Goal: Information Seeking & Learning: Learn about a topic

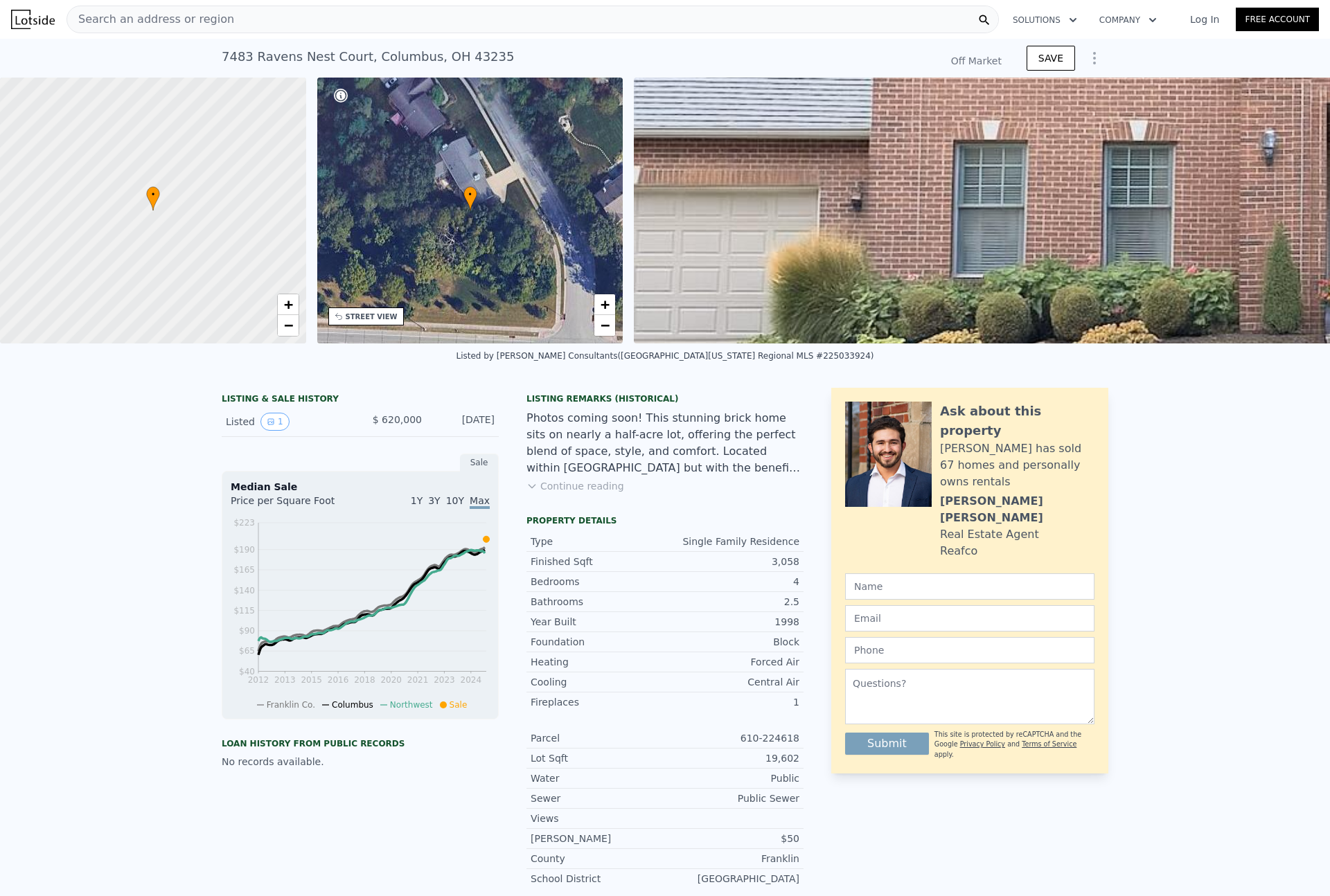
type input "$ 703,000"
type input "$ 4,047"
click at [267, 426] on icon "View historical data" at bounding box center [271, 422] width 8 height 8
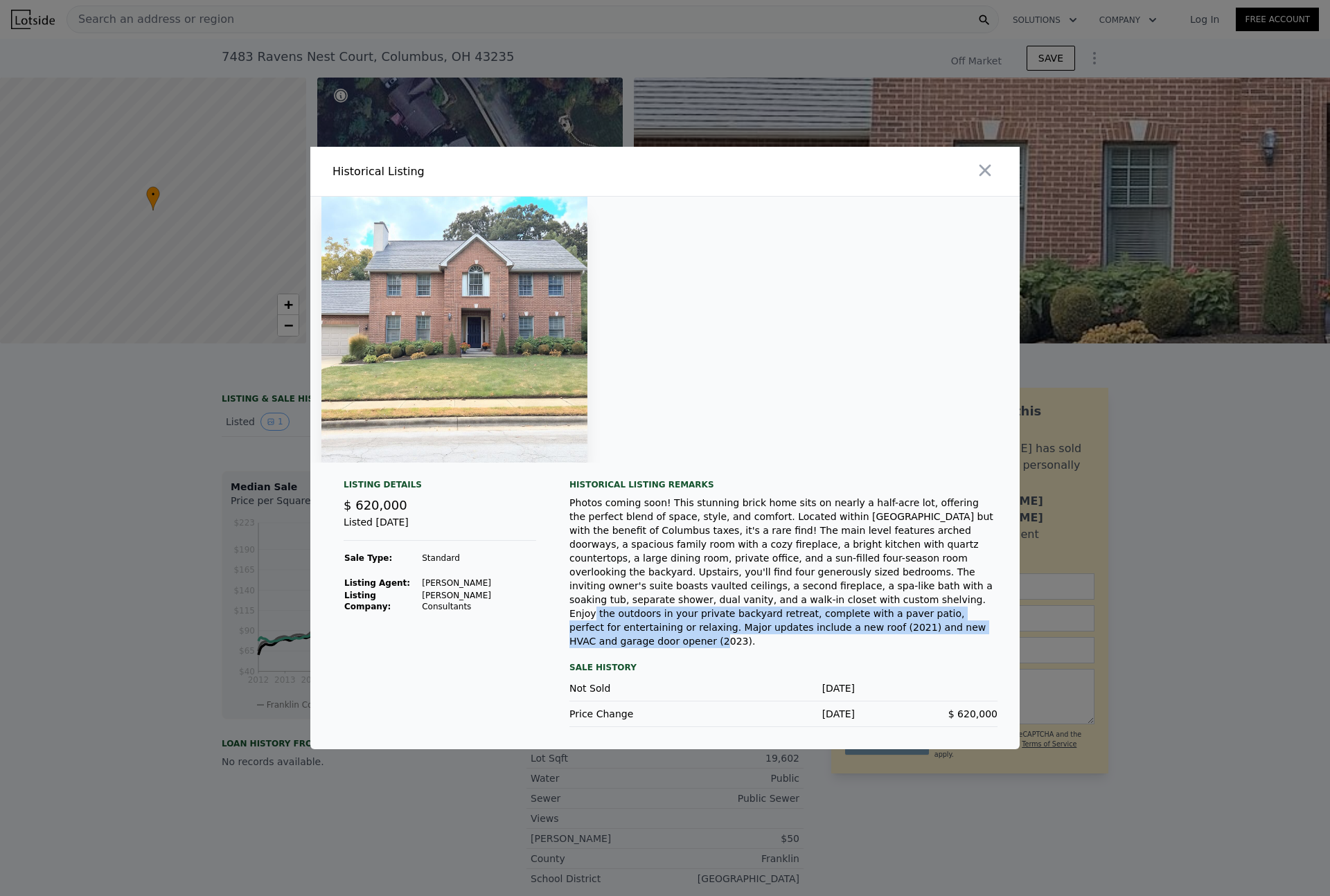
drag, startPoint x: 680, startPoint y: 609, endPoint x: 707, endPoint y: 630, distance: 34.2
click at [707, 630] on div "Photos coming soon! This stunning brick home sits on nearly a half-acre lot, of…" at bounding box center [783, 572] width 428 height 153
click at [162, 604] on div at bounding box center [665, 448] width 1330 height 896
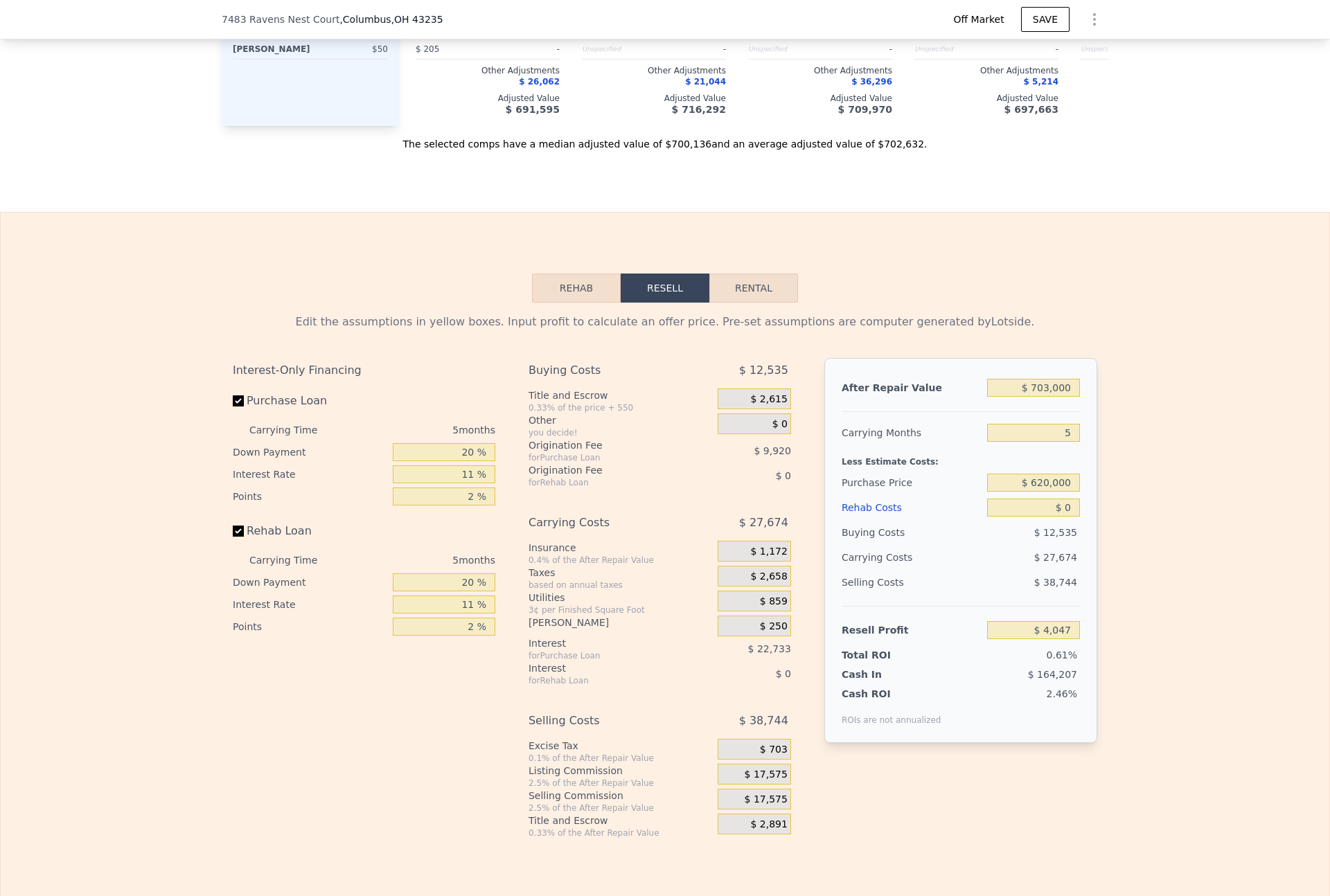
scroll to position [1766, 0]
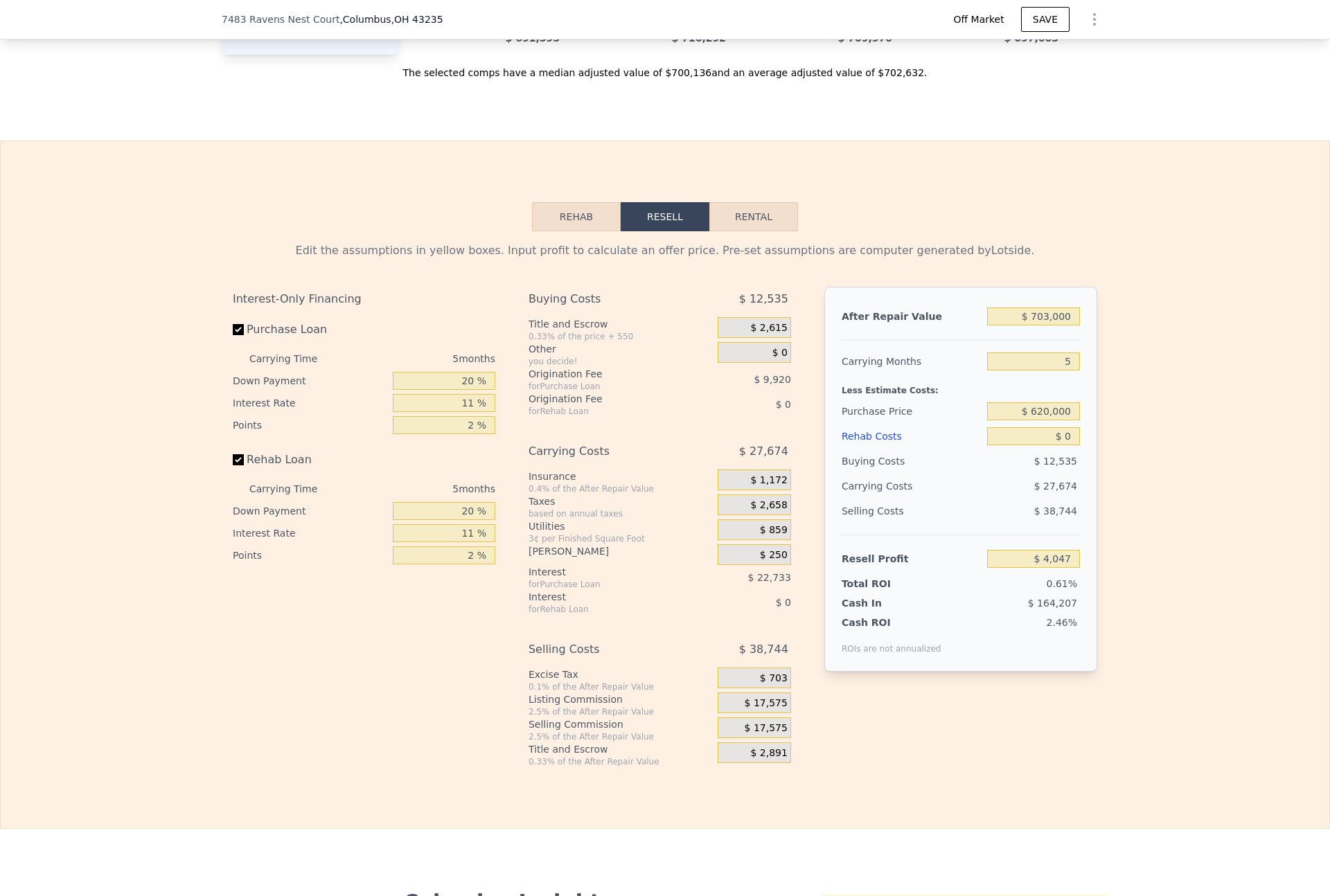
click at [725, 231] on button "Rental" at bounding box center [753, 217] width 88 height 29
select select "30"
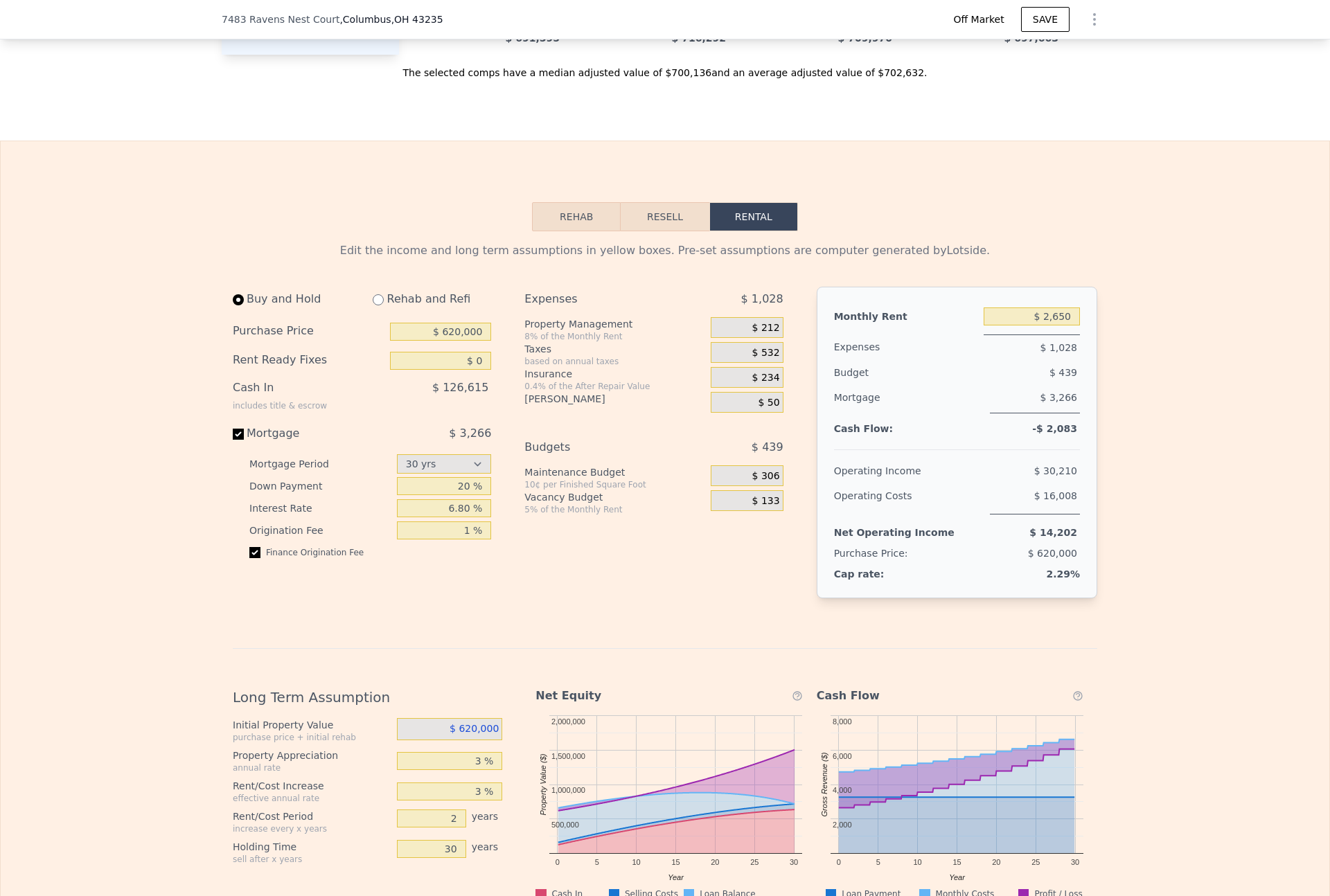
click at [686, 231] on button "Resell" at bounding box center [665, 217] width 88 height 29
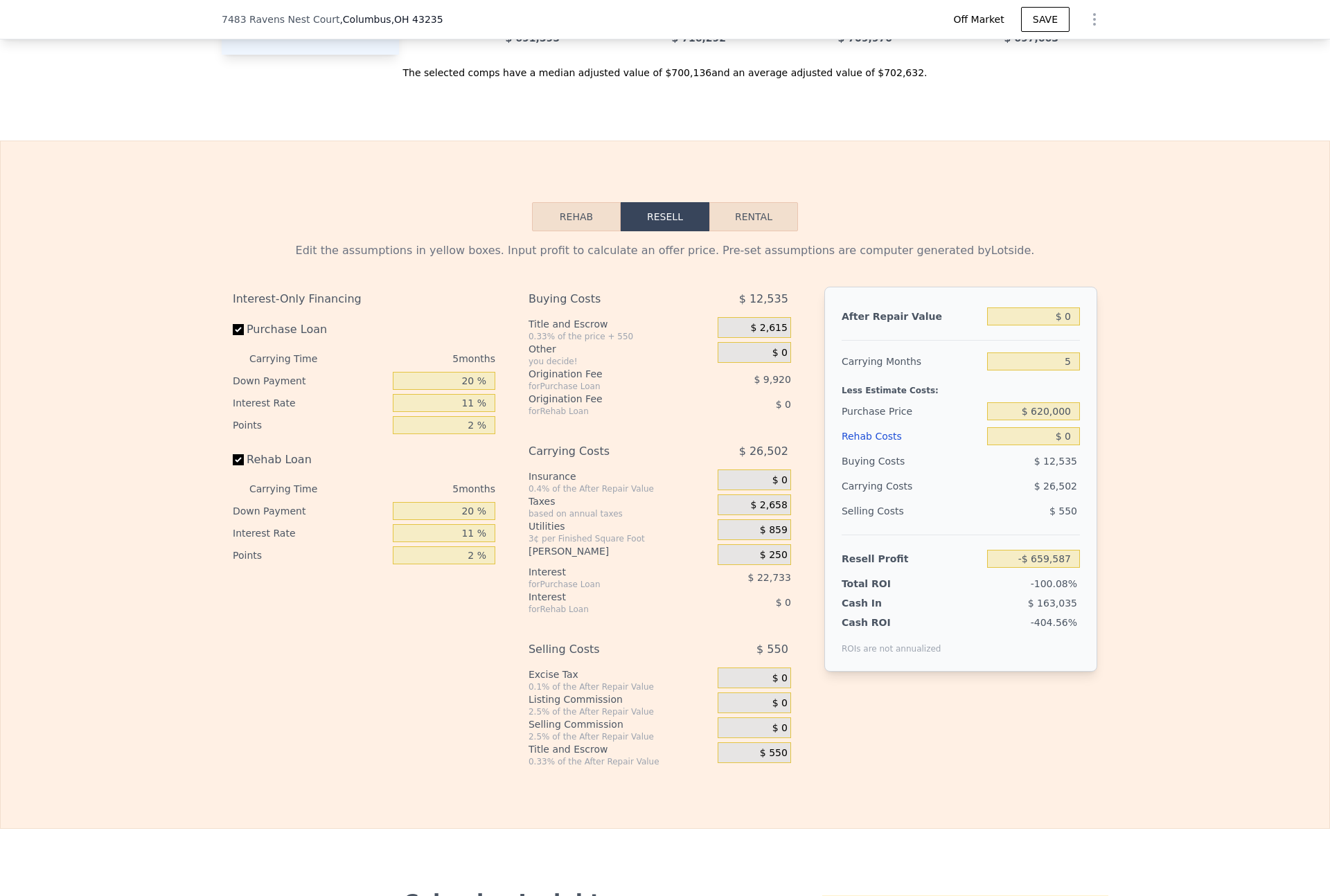
click at [590, 231] on button "Rehab" at bounding box center [575, 217] width 88 height 29
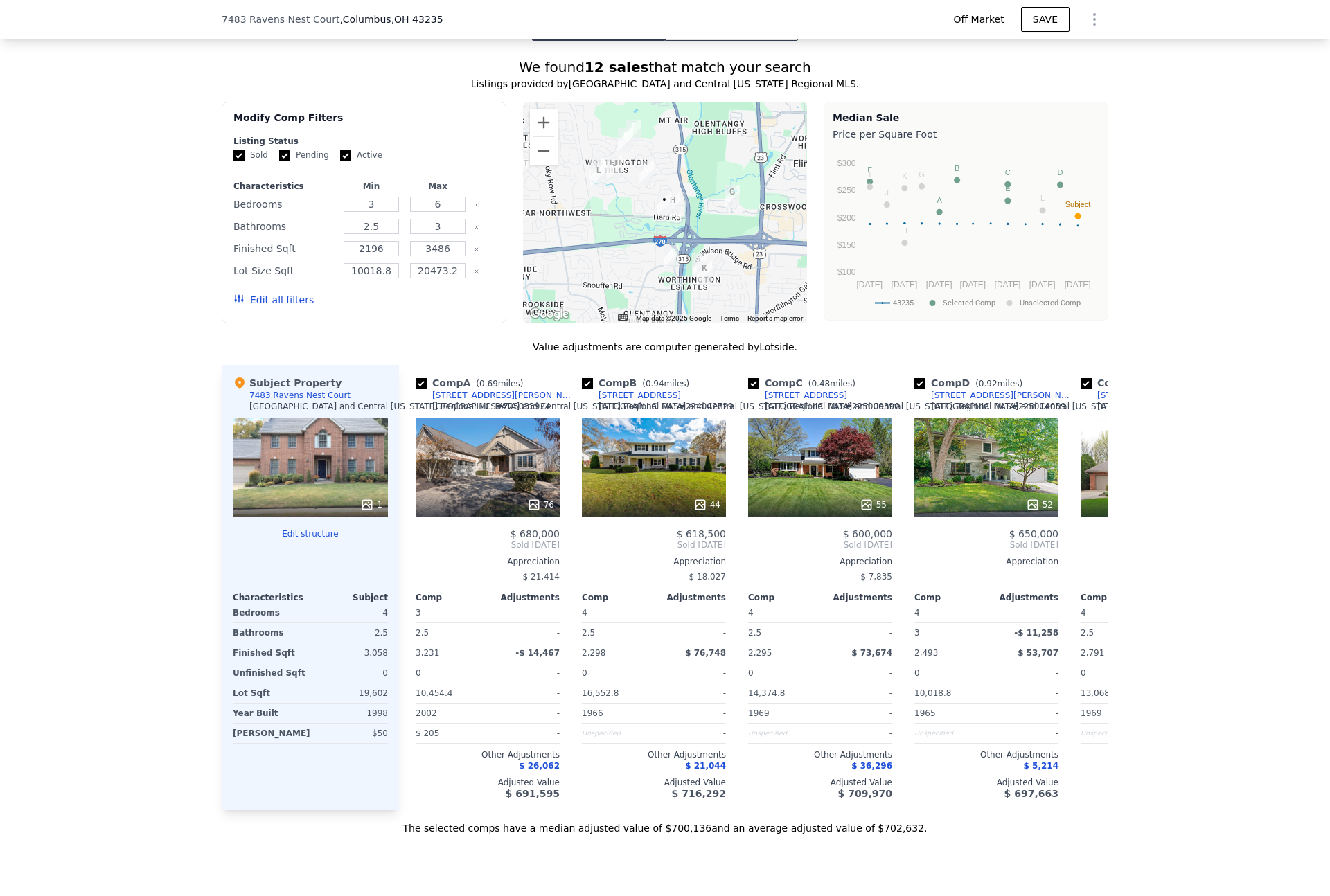
scroll to position [0, 0]
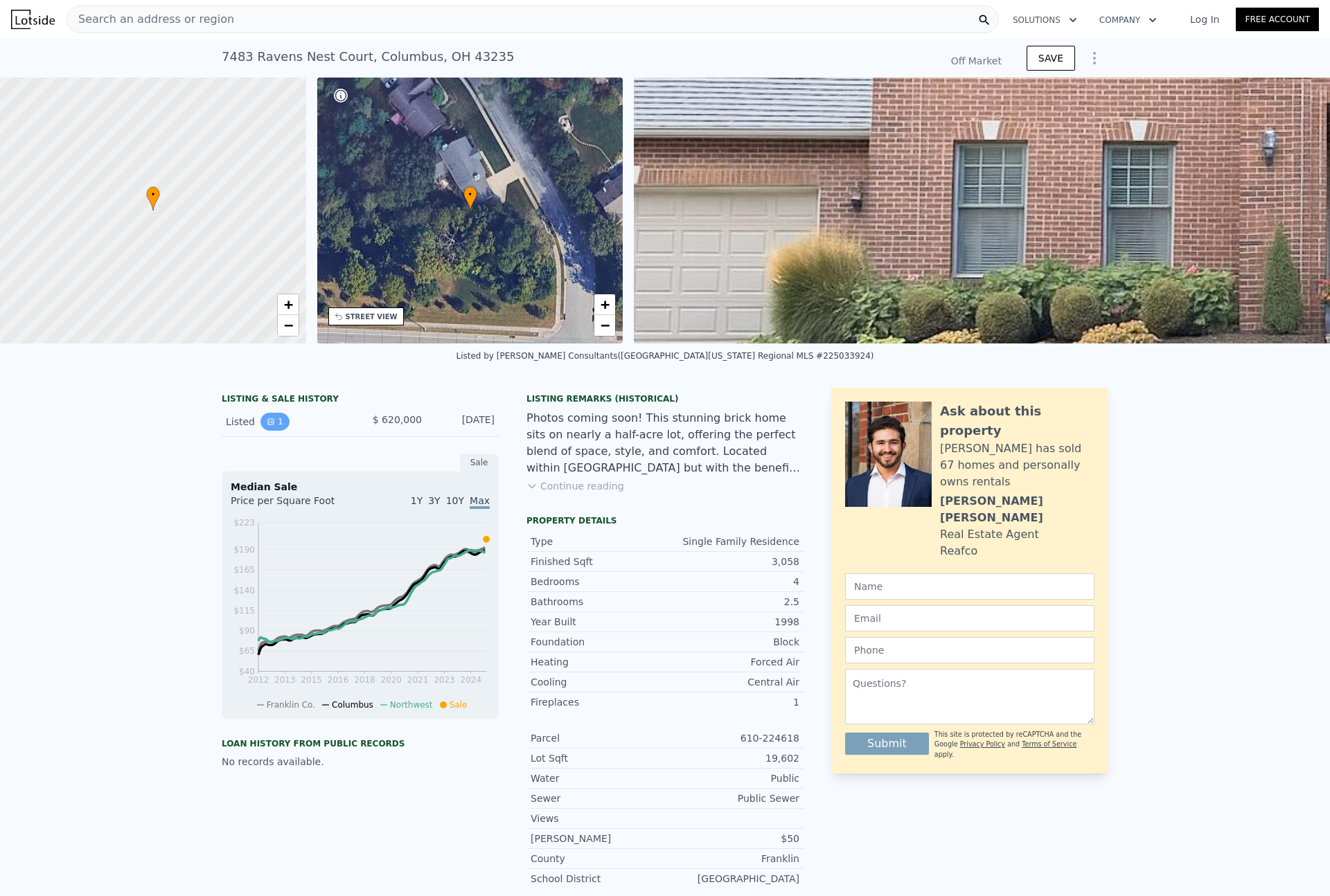
click at [276, 431] on button "1" at bounding box center [275, 422] width 29 height 18
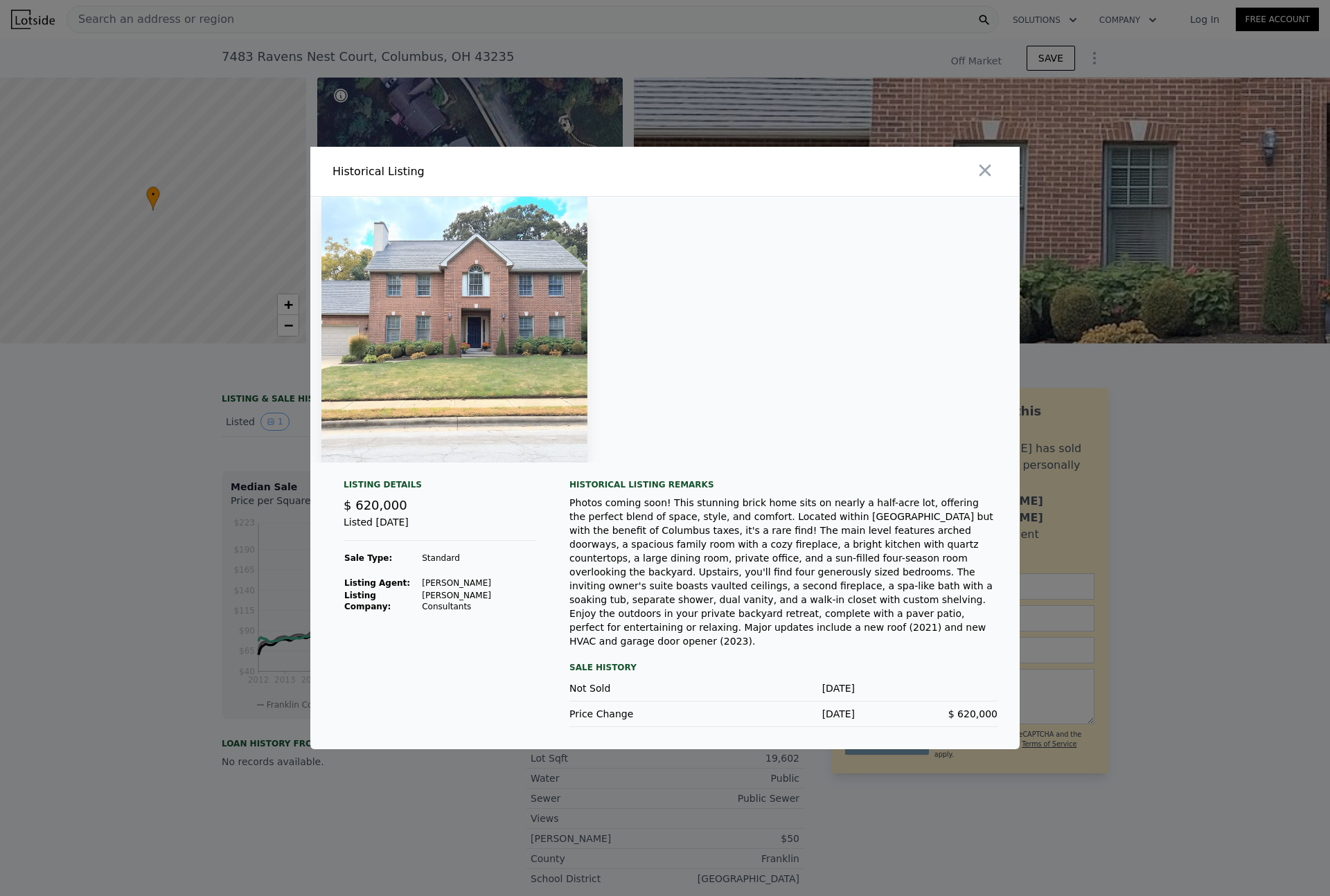
click at [1021, 418] on div at bounding box center [665, 448] width 1330 height 896
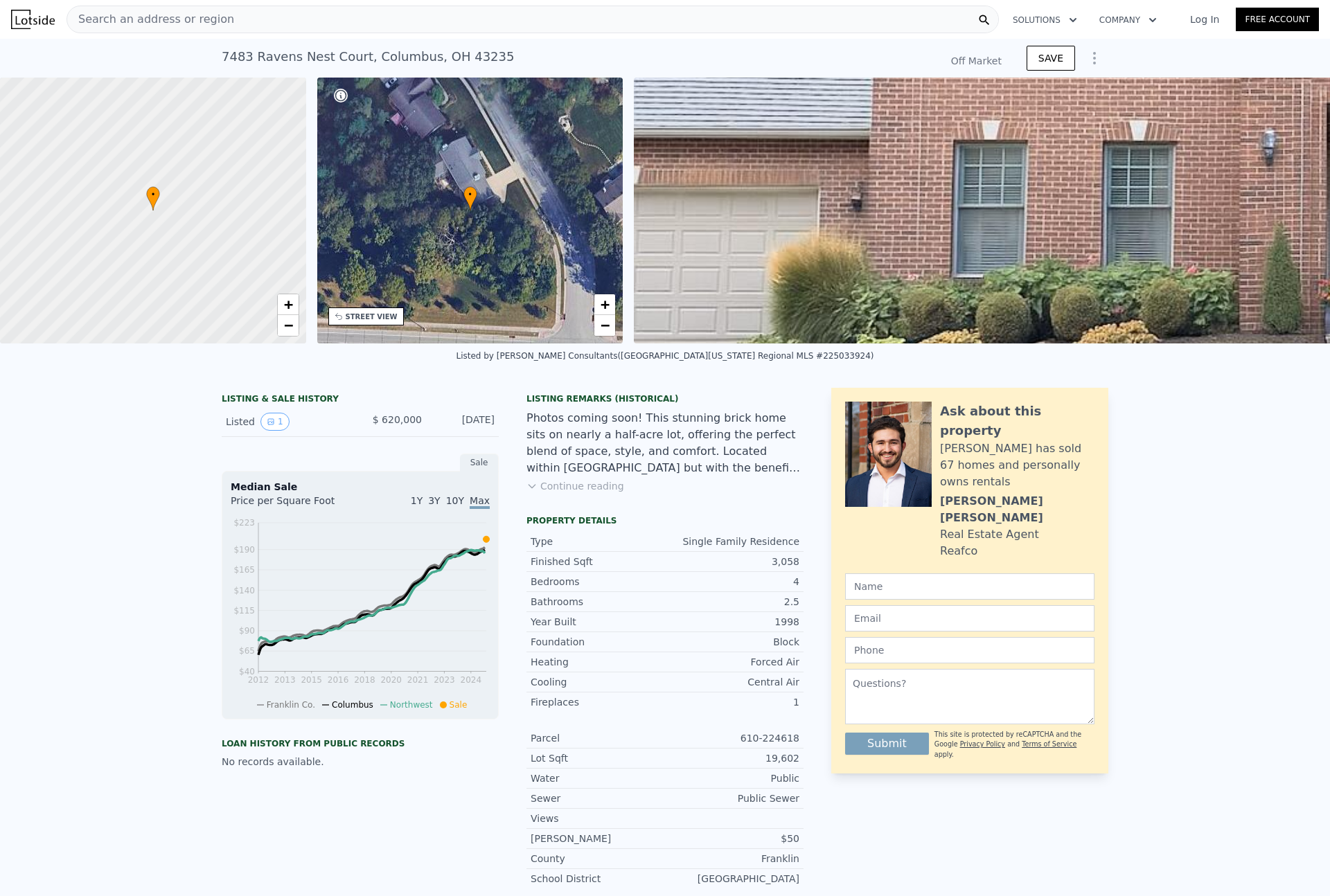
click at [459, 226] on div "• + −" at bounding box center [470, 210] width 306 height 266
click at [610, 304] on link "+" at bounding box center [605, 304] width 21 height 21
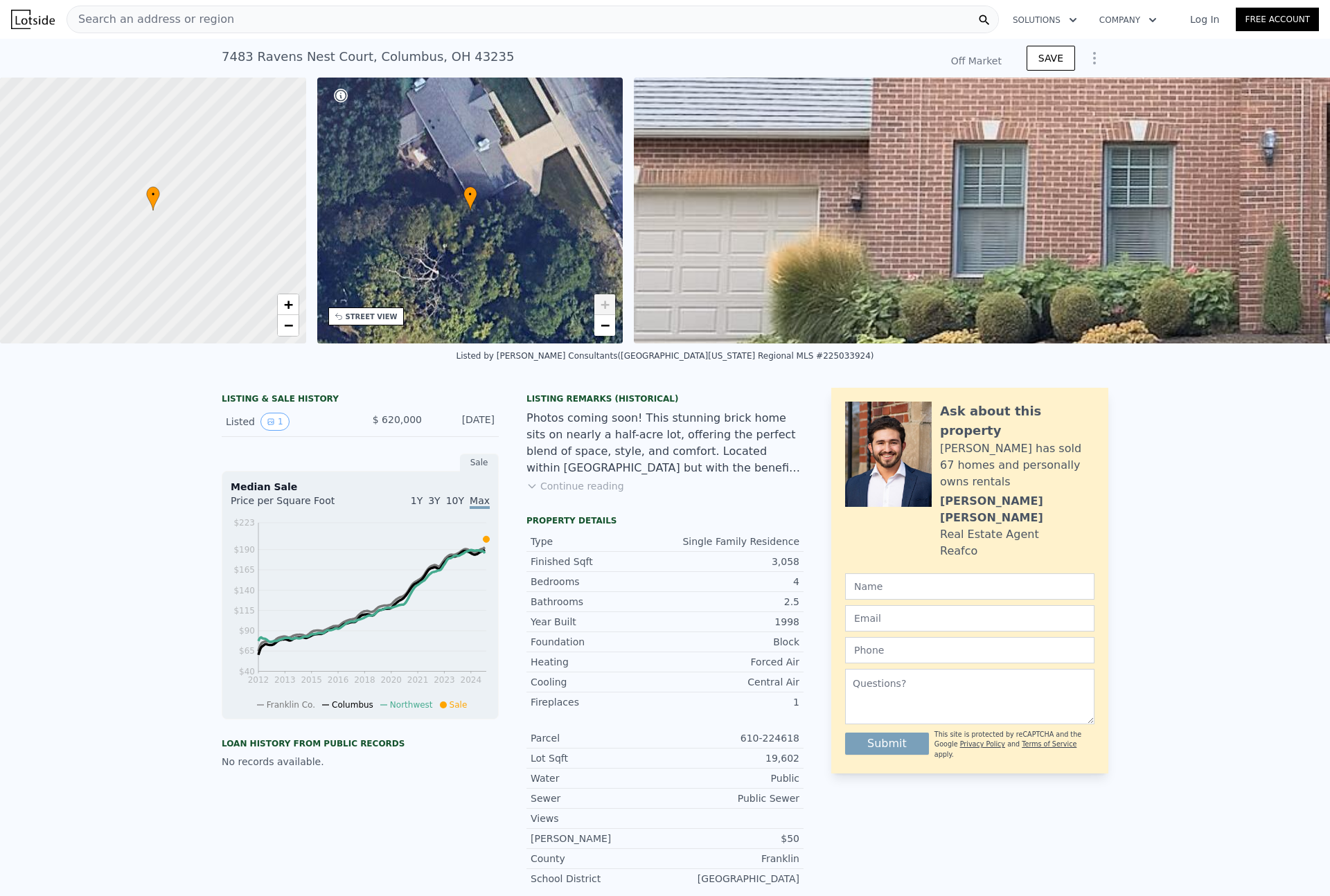
click at [348, 316] on div "STREET VIEW" at bounding box center [371, 316] width 52 height 10
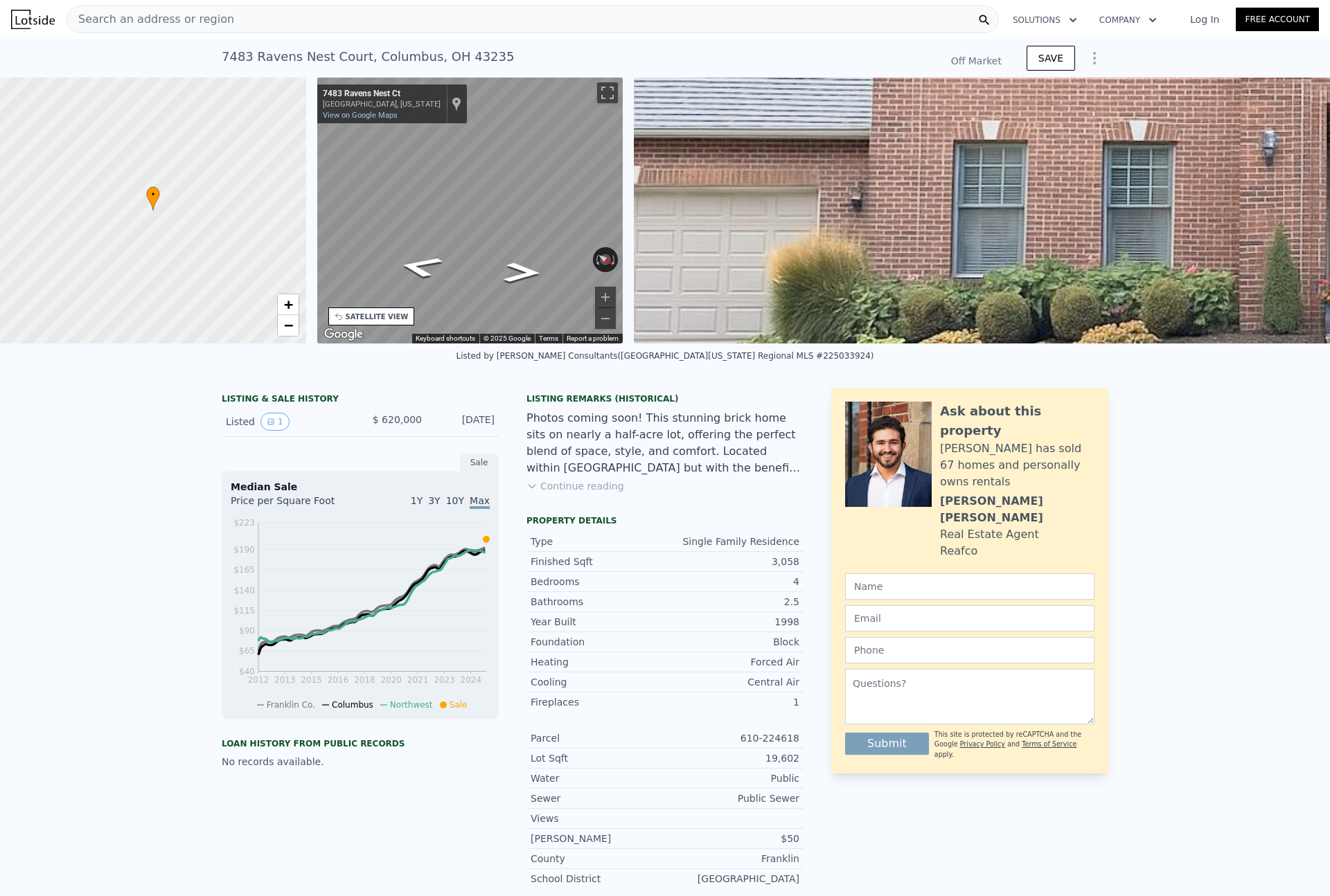
click at [387, 312] on div "SATELLITE VIEW" at bounding box center [377, 316] width 63 height 10
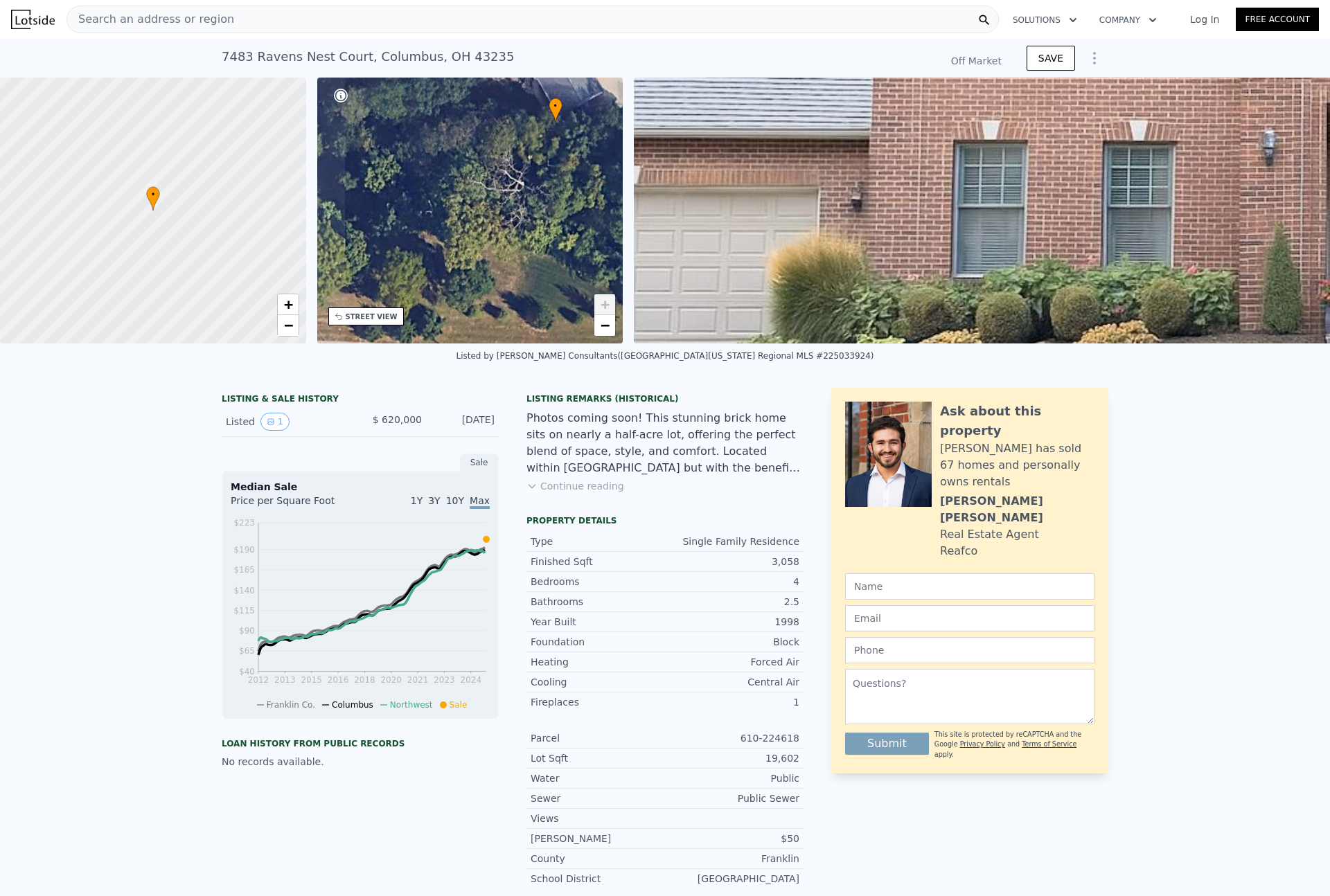
drag, startPoint x: 529, startPoint y: 228, endPoint x: 614, endPoint y: 139, distance: 123.1
click at [614, 139] on div "• + −" at bounding box center [470, 210] width 306 height 266
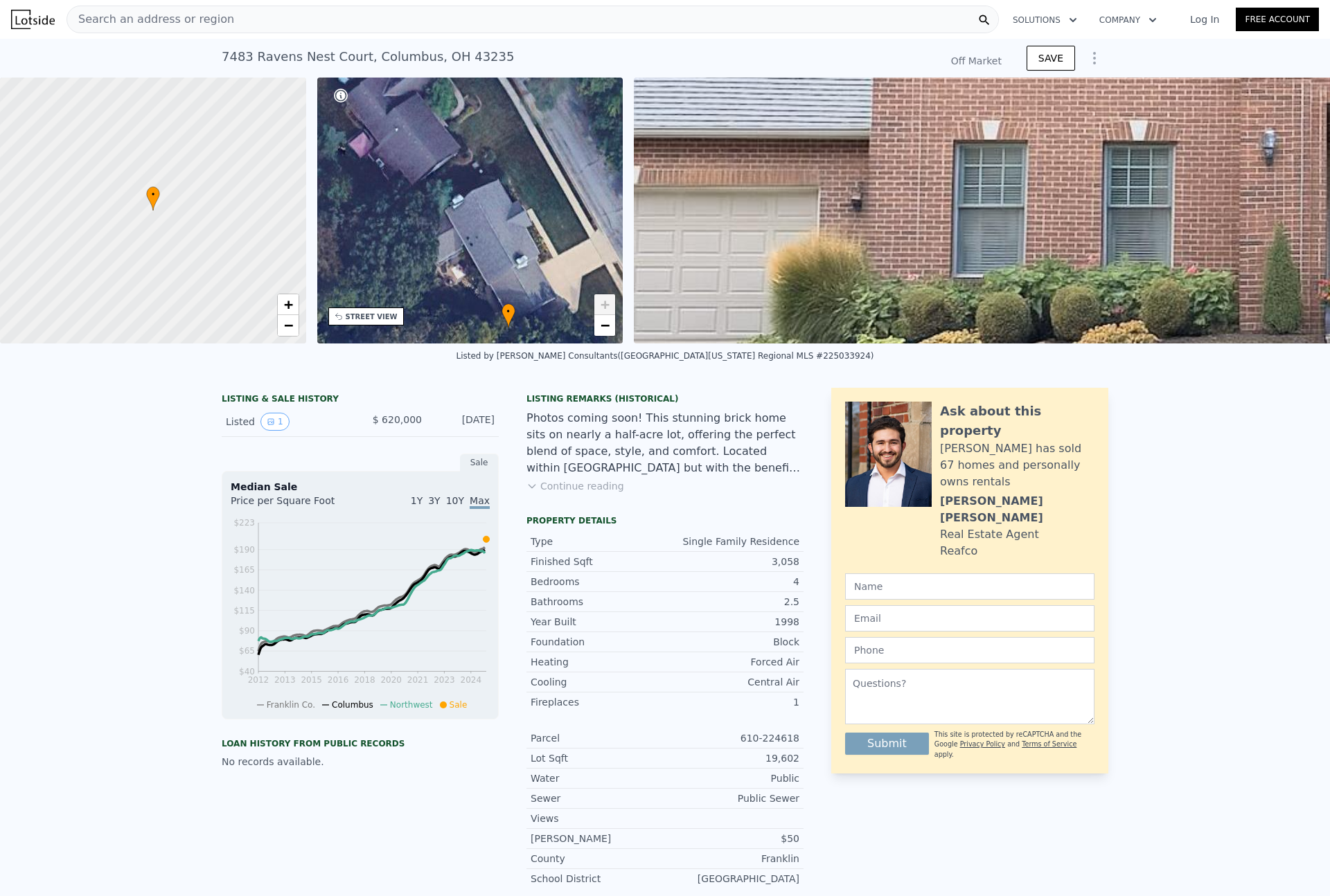
drag, startPoint x: 551, startPoint y: 159, endPoint x: 505, endPoint y: 331, distance: 178.0
click at [505, 331] on div "• + −" at bounding box center [470, 210] width 306 height 266
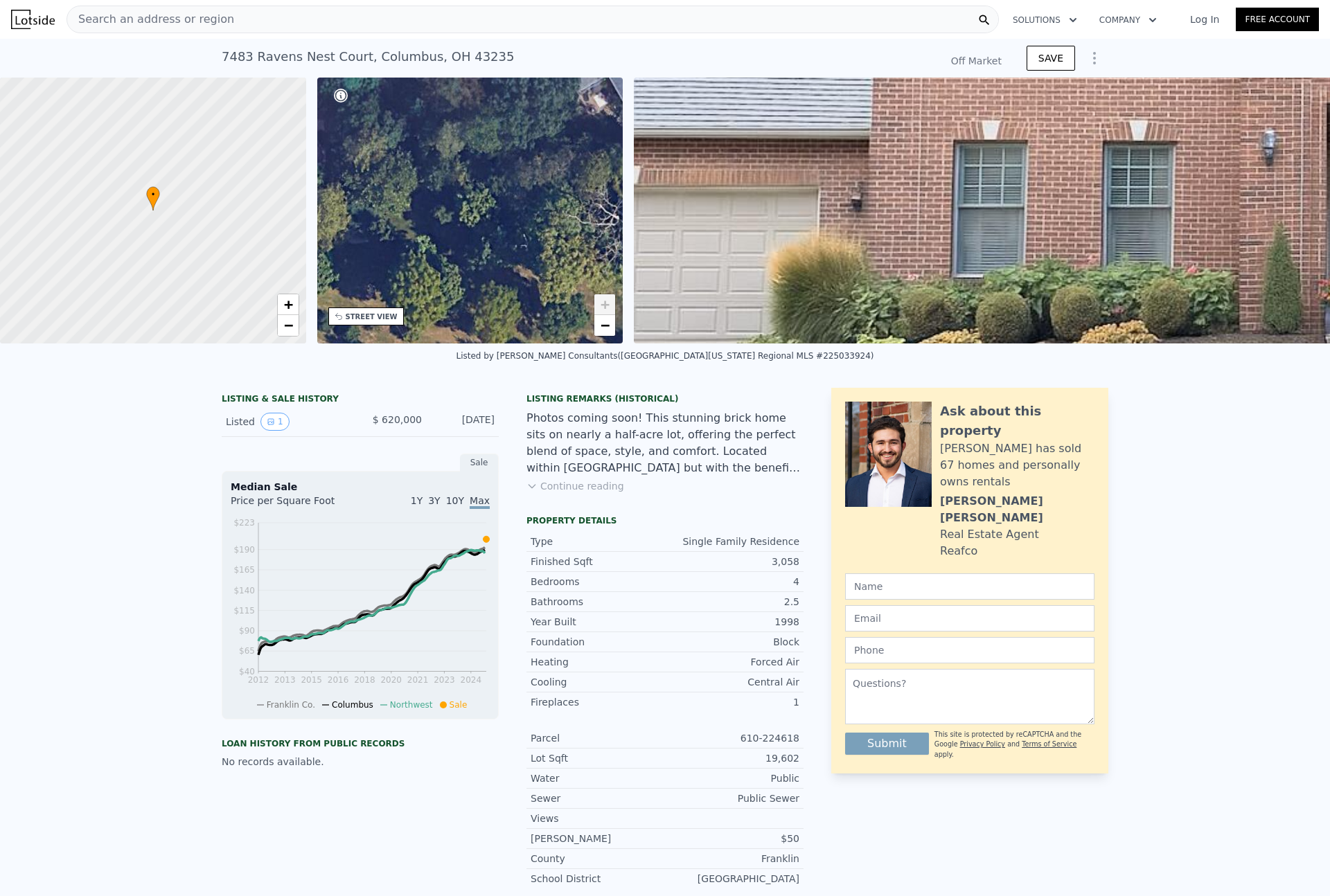
drag, startPoint x: 421, startPoint y: 245, endPoint x: 562, endPoint y: 107, distance: 197.3
click at [562, 107] on div "• + −" at bounding box center [470, 210] width 306 height 266
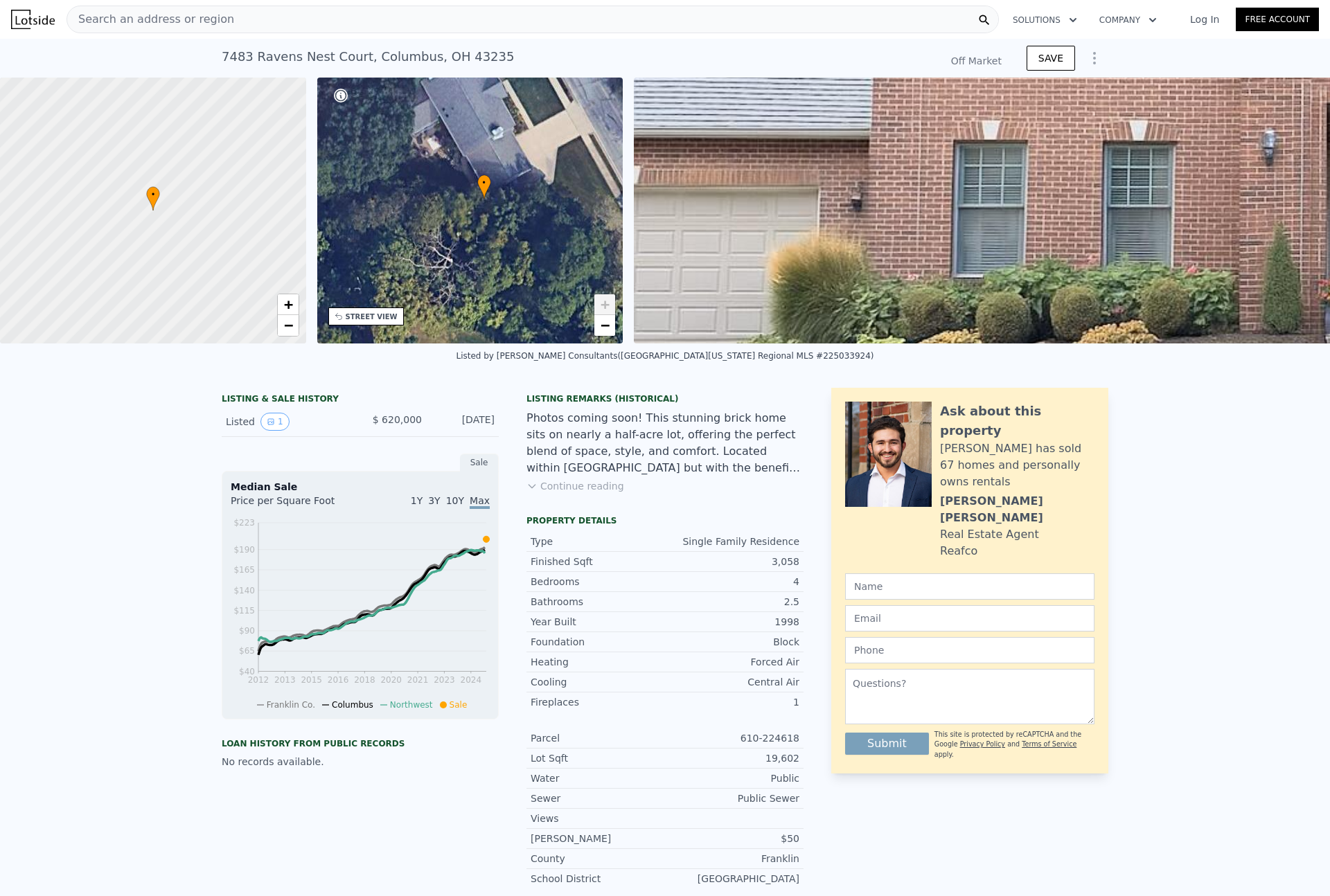
drag, startPoint x: 525, startPoint y: 203, endPoint x: 359, endPoint y: 245, distance: 171.2
click at [358, 246] on div "• + −" at bounding box center [470, 210] width 306 height 266
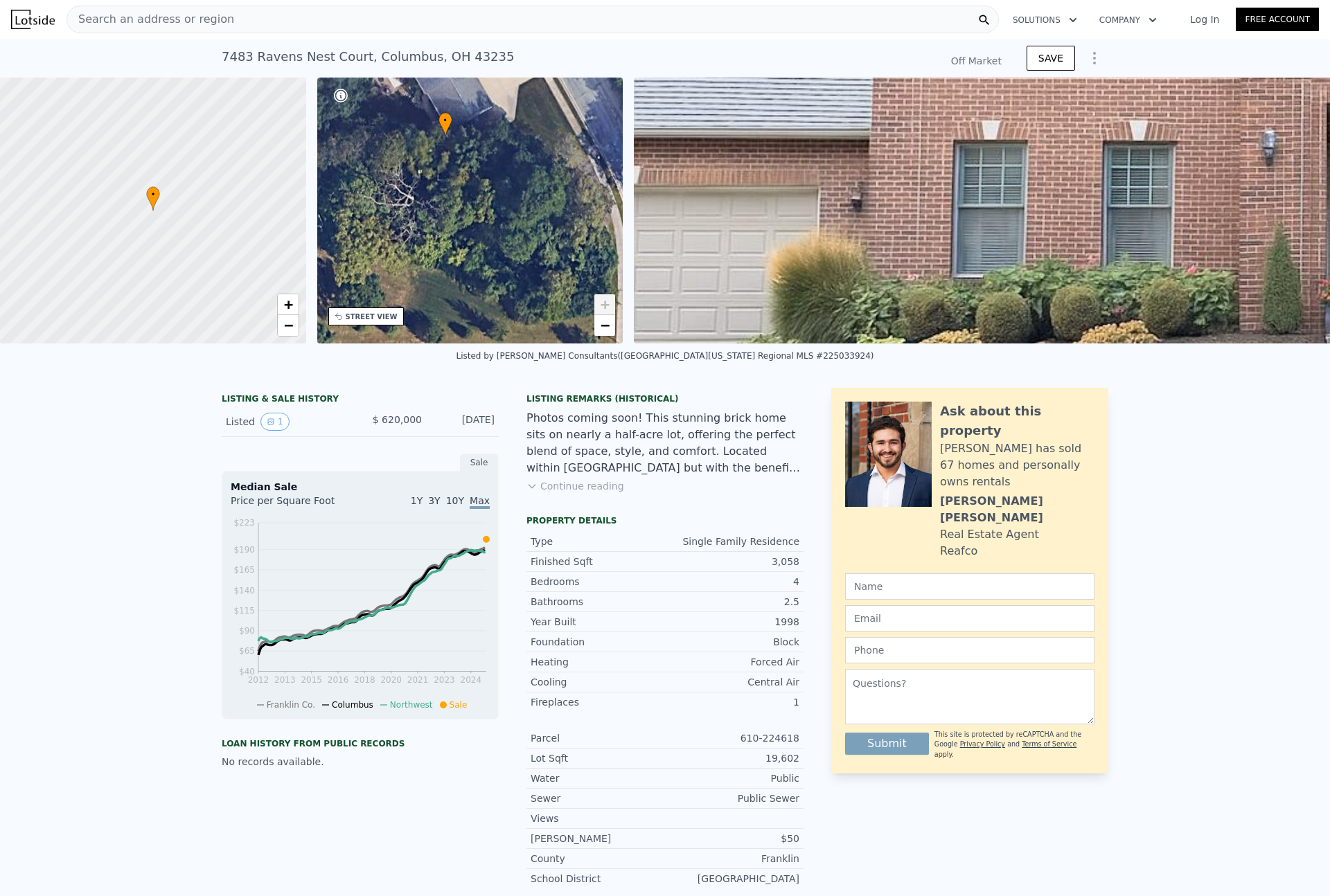
drag, startPoint x: 475, startPoint y: 238, endPoint x: 402, endPoint y: 239, distance: 73.0
click at [402, 239] on div "• + −" at bounding box center [470, 210] width 306 height 266
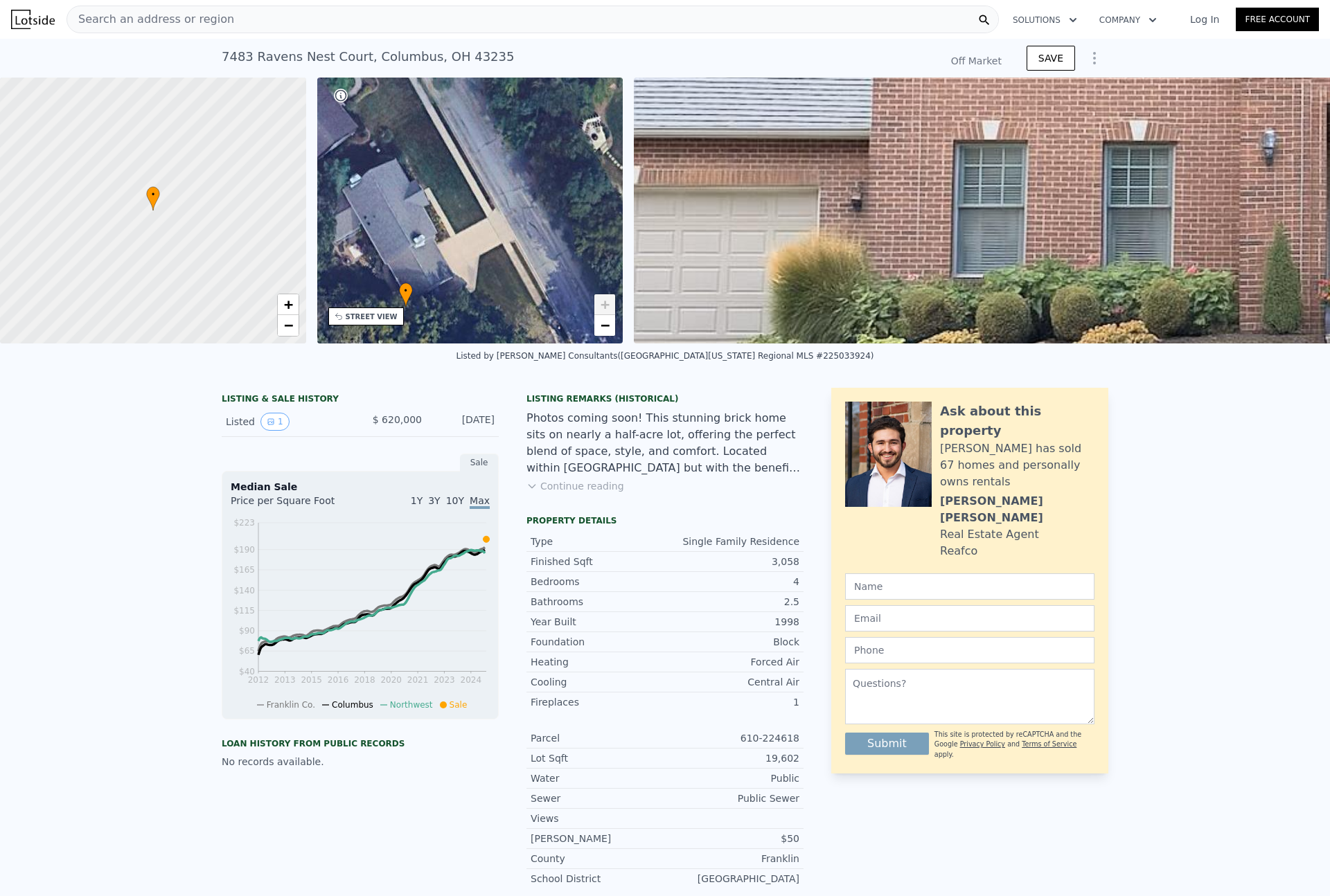
drag, startPoint x: 491, startPoint y: 203, endPoint x: 487, endPoint y: 310, distance: 107.1
click at [487, 310] on div "• + −" at bounding box center [470, 210] width 306 height 266
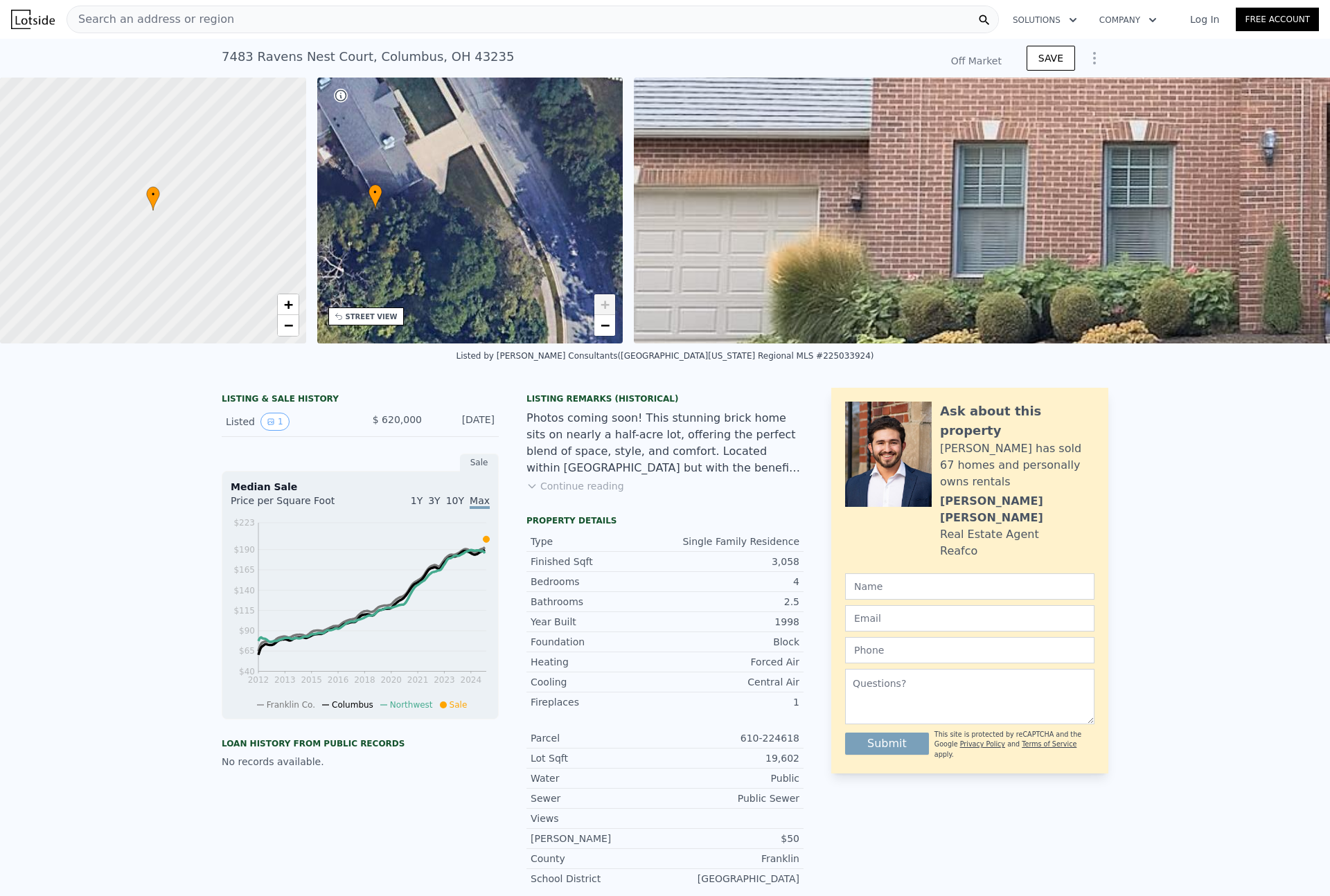
drag, startPoint x: 539, startPoint y: 256, endPoint x: 500, endPoint y: 135, distance: 127.1
click at [498, 137] on div "• + −" at bounding box center [470, 210] width 306 height 266
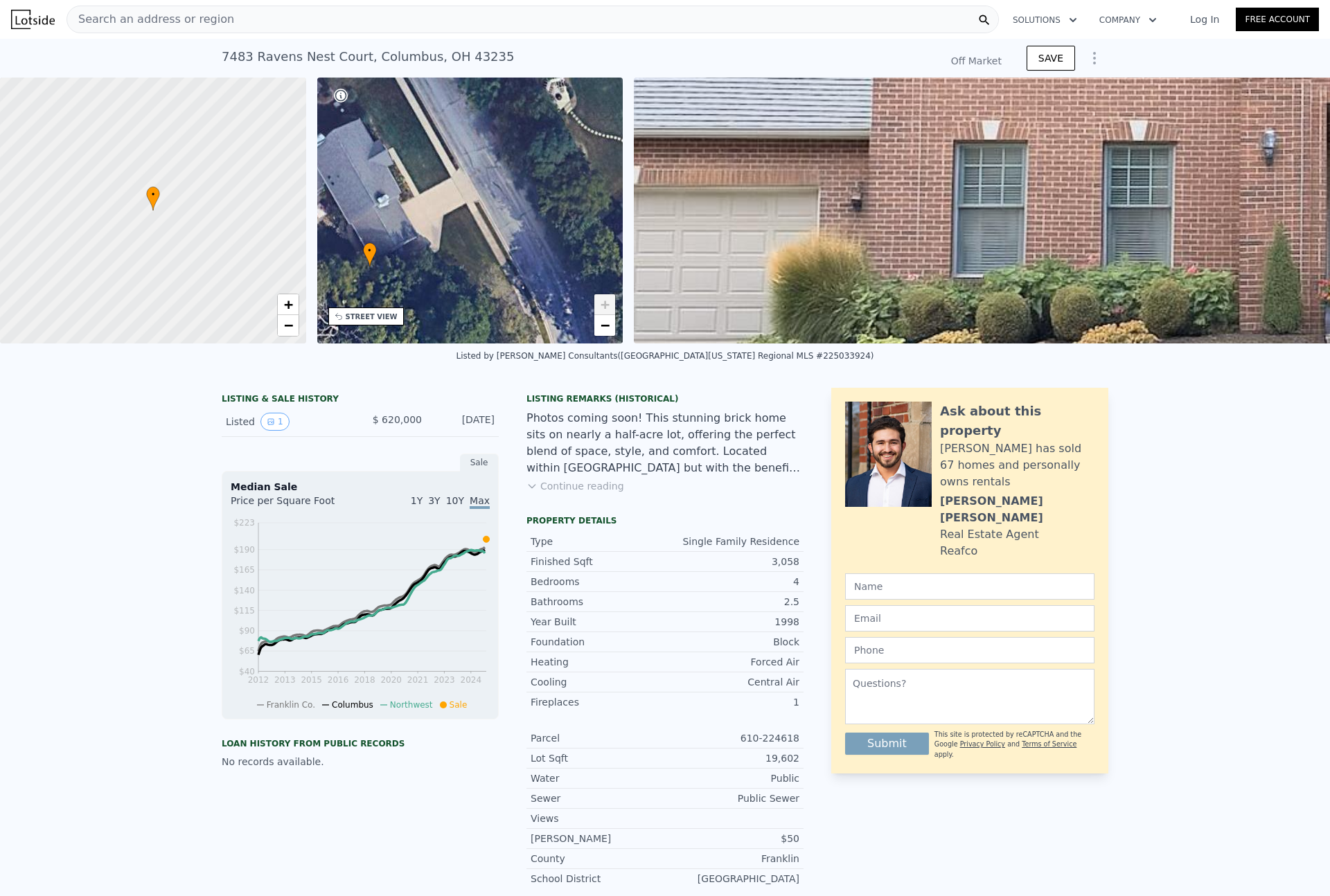
drag, startPoint x: 502, startPoint y: 254, endPoint x: 507, endPoint y: 332, distance: 78.2
click at [507, 332] on div "• + −" at bounding box center [470, 210] width 306 height 266
click at [644, 449] on div "Photos coming soon! This stunning brick home sits on nearly a half-acre lot, of…" at bounding box center [665, 442] width 277 height 66
click at [602, 493] on button "Continue reading" at bounding box center [575, 486] width 98 height 14
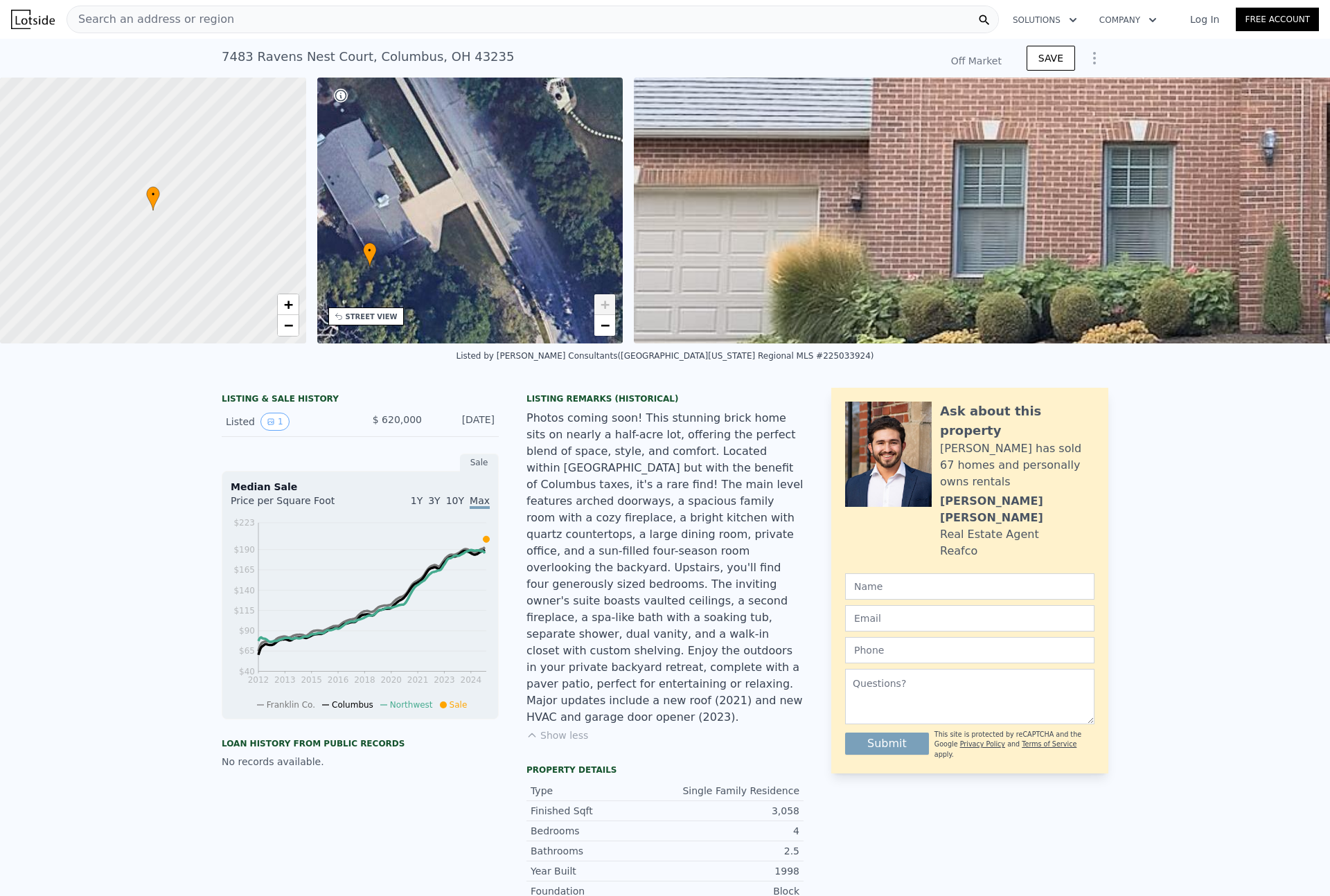
click at [617, 484] on div "Photos coming soon! This stunning brick home sits on nearly a half-acre lot, of…" at bounding box center [665, 567] width 277 height 316
click at [629, 539] on div "Photos coming soon! This stunning brick home sits on nearly a half-acre lot, of…" at bounding box center [665, 567] width 277 height 316
